Goal: Task Accomplishment & Management: Use online tool/utility

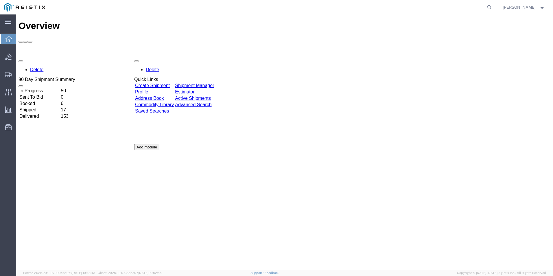
click at [362, 142] on div "Delete 90 Day Shipment Summary In Progress 50 Sent To Bid 0 Booked 6 Shipped 17…" at bounding box center [284, 143] width 532 height 173
click at [489, 10] on icon at bounding box center [489, 7] width 8 height 8
click at [319, 9] on input "search" at bounding box center [397, 7] width 176 height 14
type input "GDIT-72054"
click at [488, 6] on icon at bounding box center [489, 7] width 8 height 8
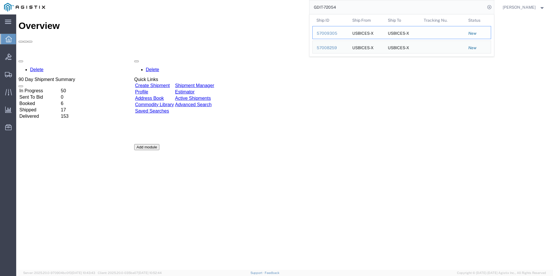
click at [327, 33] on div "57009305" at bounding box center [329, 33] width 27 height 6
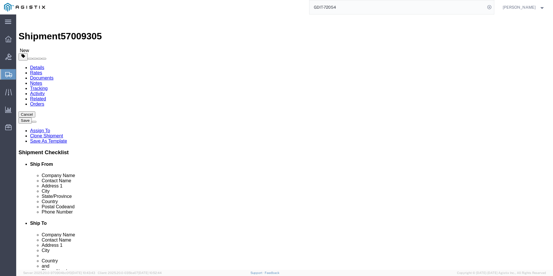
select select "69651"
select select "34240"
click icon
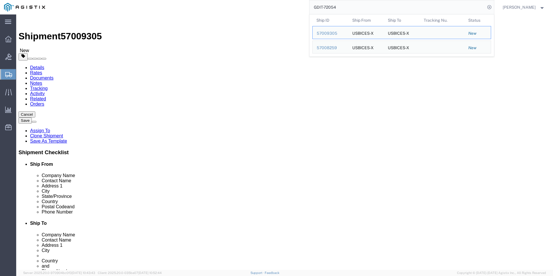
click at [349, 9] on input "GDIT-72054" at bounding box center [397, 7] width 176 height 14
click at [322, 47] on div "57008259" at bounding box center [329, 48] width 27 height 6
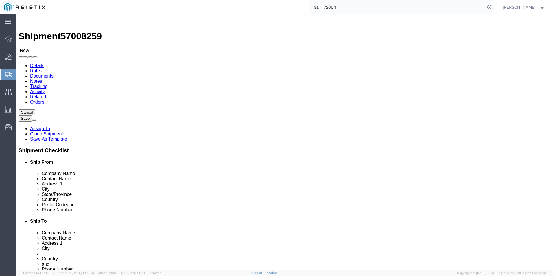
select select "69651"
select select "34240"
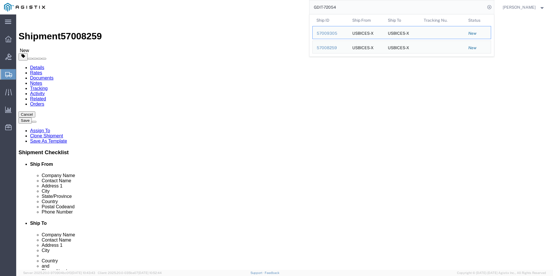
click at [377, 6] on input "GDIT-72054" at bounding box center [397, 7] width 176 height 14
click at [326, 44] on td "Ship ID 57008259" at bounding box center [330, 46] width 36 height 13
click at [323, 47] on div "57008259" at bounding box center [329, 48] width 27 height 6
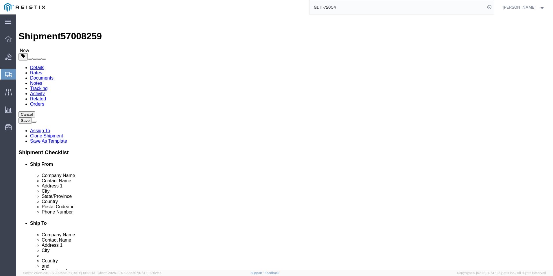
click icon
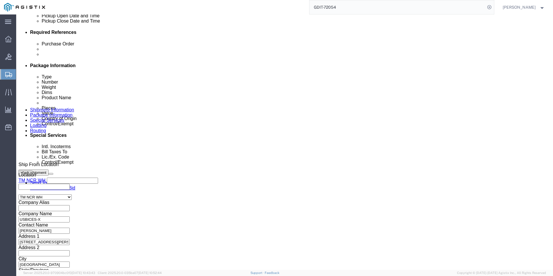
scroll to position [289, 0]
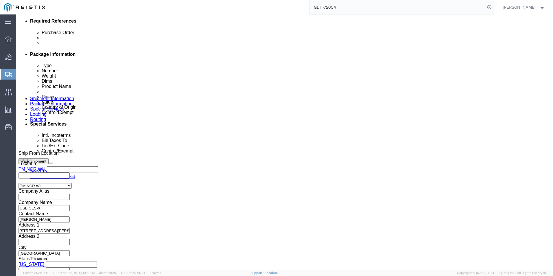
click dd "813.02 USD"
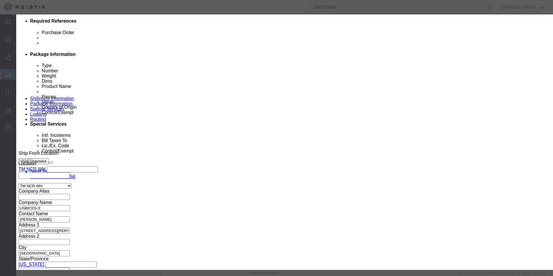
drag, startPoint x: 204, startPoint y: 117, endPoint x: 151, endPoint y: 117, distance: 53.5
click div "Model C8200L-1N-4T"
click button
click icon
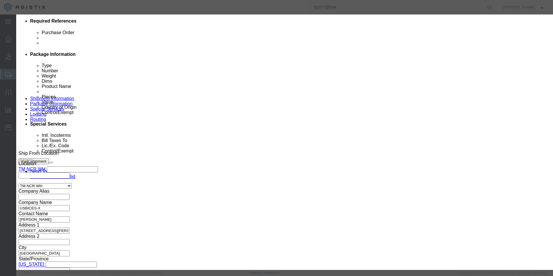
click icon "button"
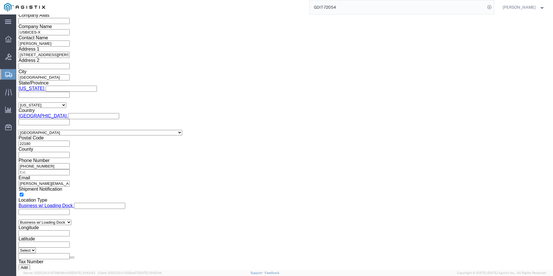
scroll to position [549, 0]
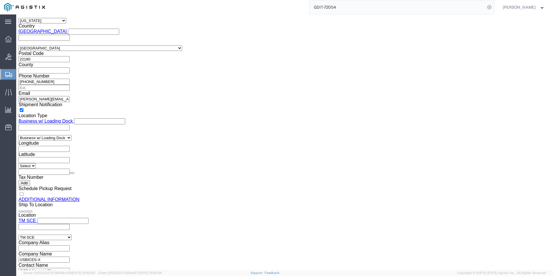
click dd "1.00 Each"
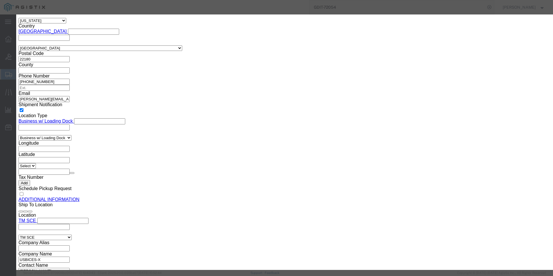
click button
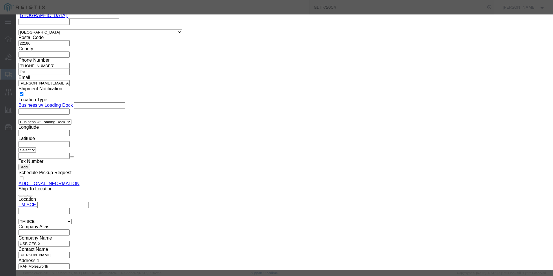
scroll to position [607, 0]
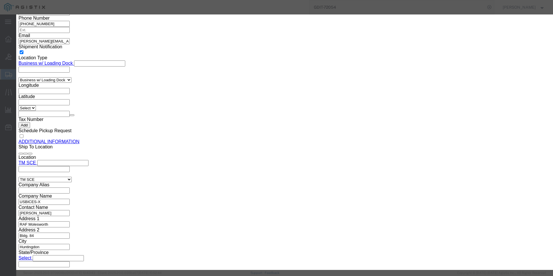
click input "text"
type input "8517620020"
click input "text"
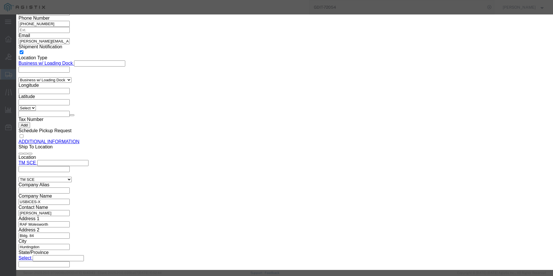
type input "5A002"
click icon
click input "text"
type input "8517620020"
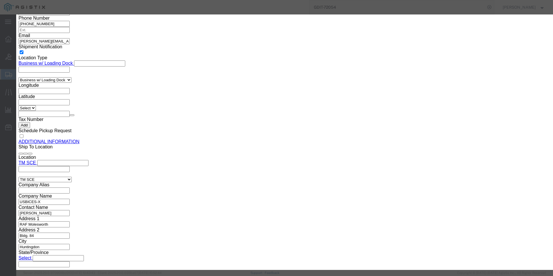
click input "text"
type input "5A002"
click button
click input "text"
type input "8517620020"
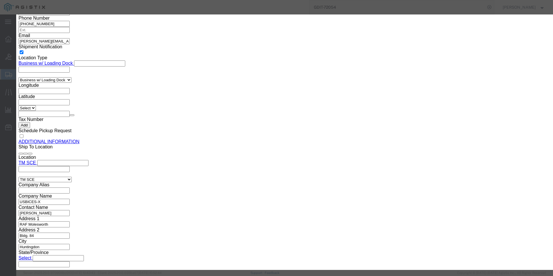
type input "8517620020"
click input "text"
drag, startPoint x: 344, startPoint y: 146, endPoint x: 326, endPoint y: 150, distance: 18.5
click input "text"
type input "5A002"
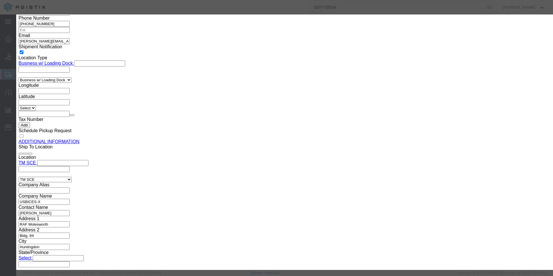
click button
click input "text"
type input "8517620020"
click input "text"
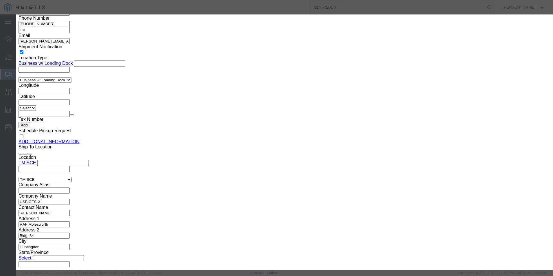
scroll to position [87, 0]
type input "5A992"
click button
type input "8517620020"
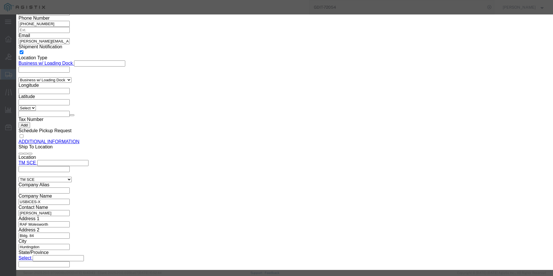
click input "text"
type input "5A992"
click icon
click input "text"
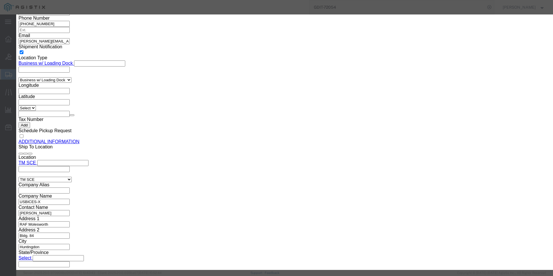
type input "8517620020"
click input "text"
drag, startPoint x: 352, startPoint y: 118, endPoint x: 333, endPoint y: 118, distance: 18.8
click input "text"
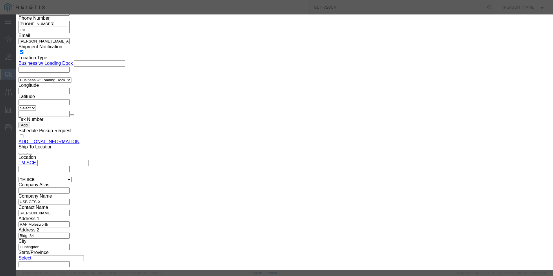
type input "5A992"
click button
click input "text"
type input "8517620020"
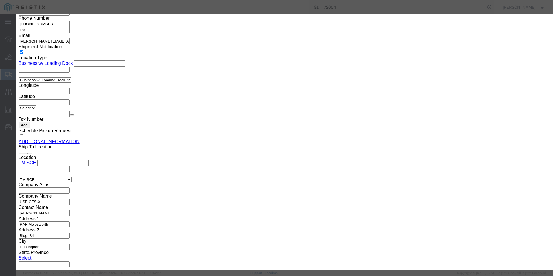
click input "text"
type input "5A992"
click button
click input "text"
type input "8517620020"
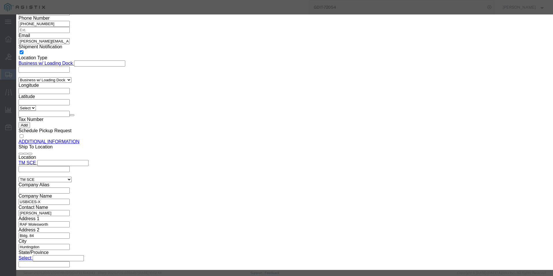
type input "8517620020"
click input "text"
type input "5A992"
click icon
click input "text"
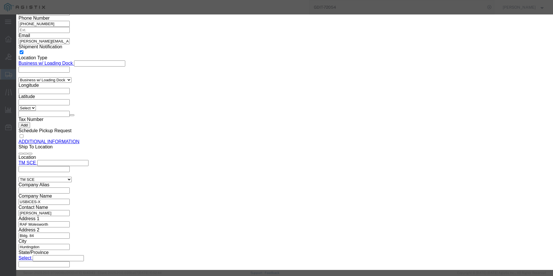
type input "8517620020"
click input "text"
type input "5A992"
click button
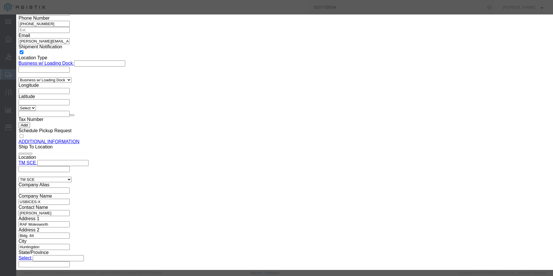
click input "text"
type input "8517620020"
click input "text"
type input "5A992"
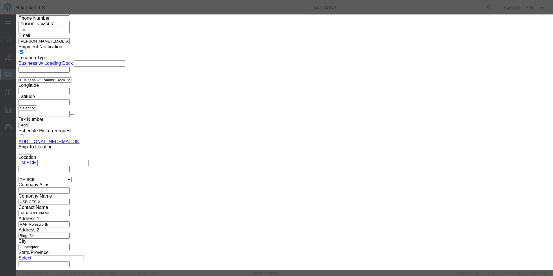
click button
click input "text"
paste input "8517620020"
drag, startPoint x: 311, startPoint y: 128, endPoint x: 308, endPoint y: 131, distance: 4.3
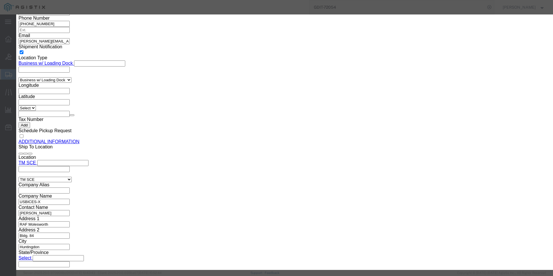
drag, startPoint x: 308, startPoint y: 131, endPoint x: 247, endPoint y: 150, distance: 64.0
click div "HTS/Tariff Code Enter HTS num ECCN Control/Exempt Select ATF BIS DEA EPA FDA FT…"
click input "text"
paste input "8517620020"
type input "8517620020"
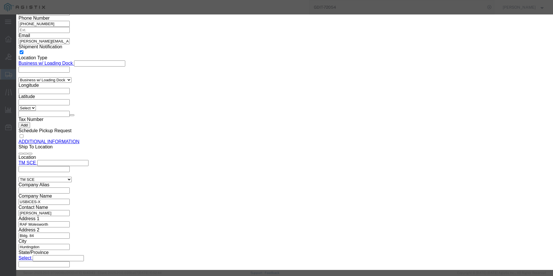
type input "8517620020"
click input "text"
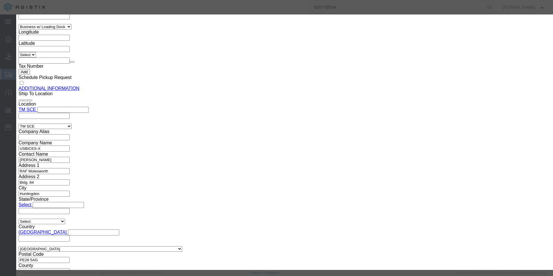
scroll to position [665, 0]
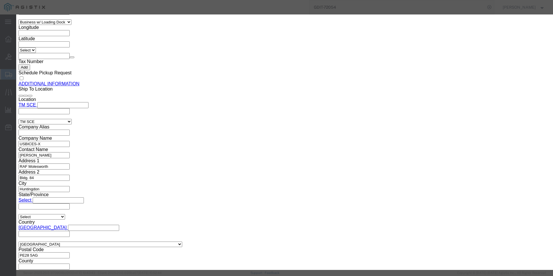
type input "5A992"
click button
click li "Please enter 3 or more characters"
drag, startPoint x: 179, startPoint y: 138, endPoint x: 274, endPoint y: 102, distance: 101.9
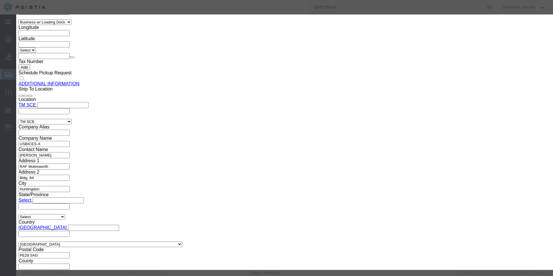
click input "text"
drag, startPoint x: 201, startPoint y: 132, endPoint x: 300, endPoint y: 100, distance: 103.9
click select "Select ATF BIS DEA EPA FDA FTR ITAR OFAC Other (OPA)"
paste input "8517620020"
type input "8517620020"
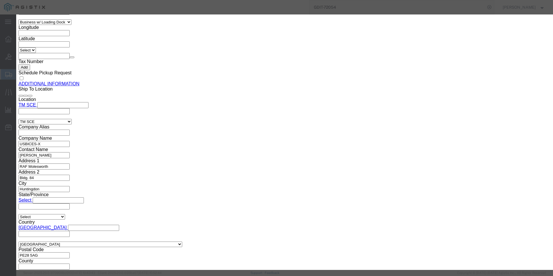
type input "8517620020"
click input "text"
drag, startPoint x: 314, startPoint y: 132, endPoint x: 302, endPoint y: 138, distance: 13.2
drag, startPoint x: 302, startPoint y: 138, endPoint x: 322, endPoint y: 105, distance: 38.5
click link "Export -"
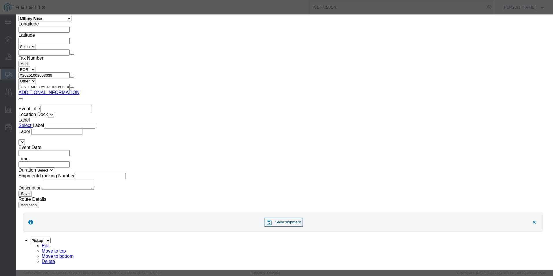
scroll to position [983, 0]
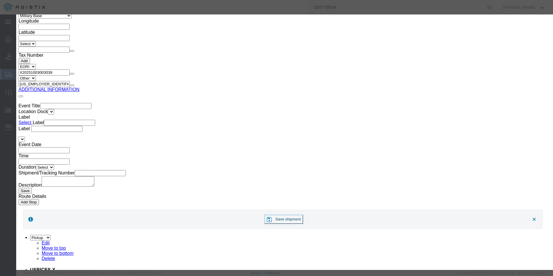
click button "Save & Close"
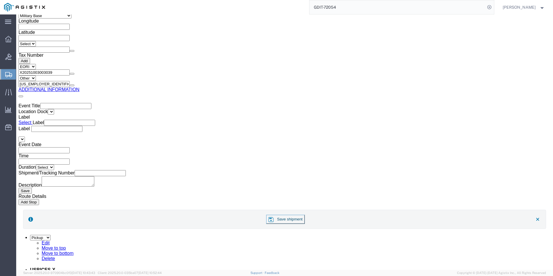
click button "Save"
